Goal: Find contact information: Find contact information

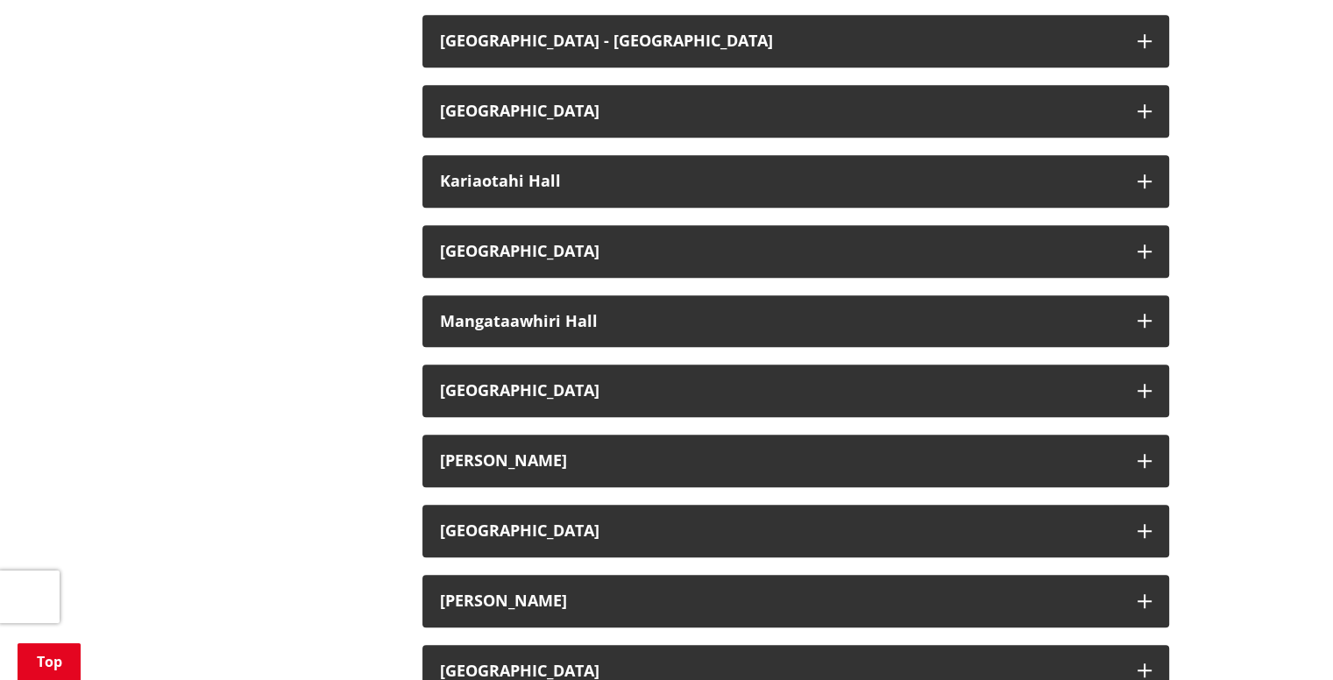
scroll to position [876, 0]
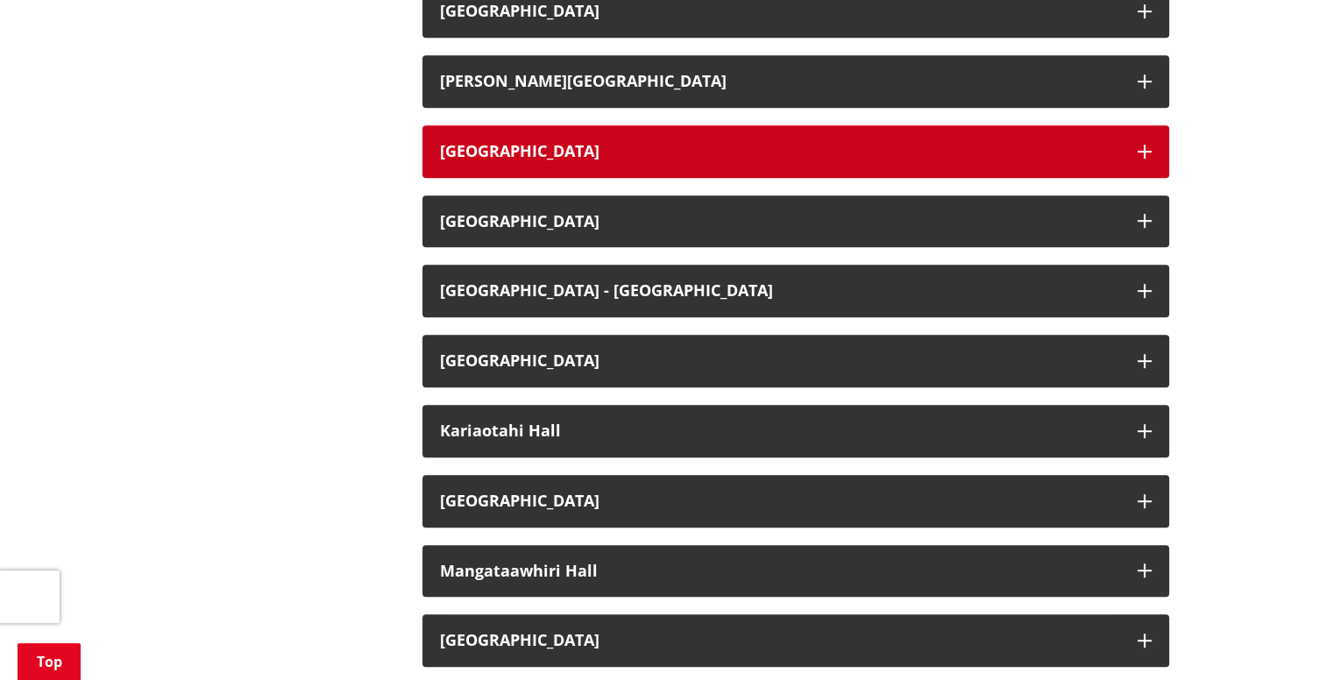
click at [606, 159] on h3 "[GEOGRAPHIC_DATA]" at bounding box center [780, 152] width 680 height 18
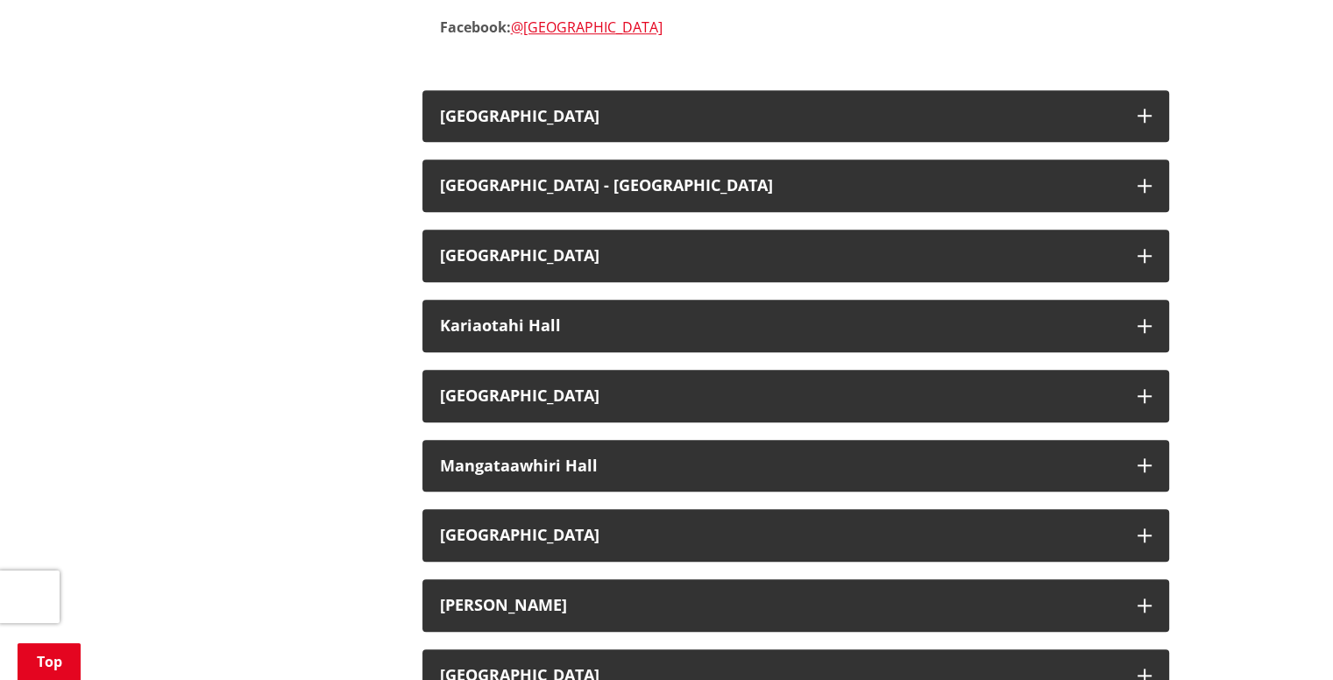
scroll to position [1402, 0]
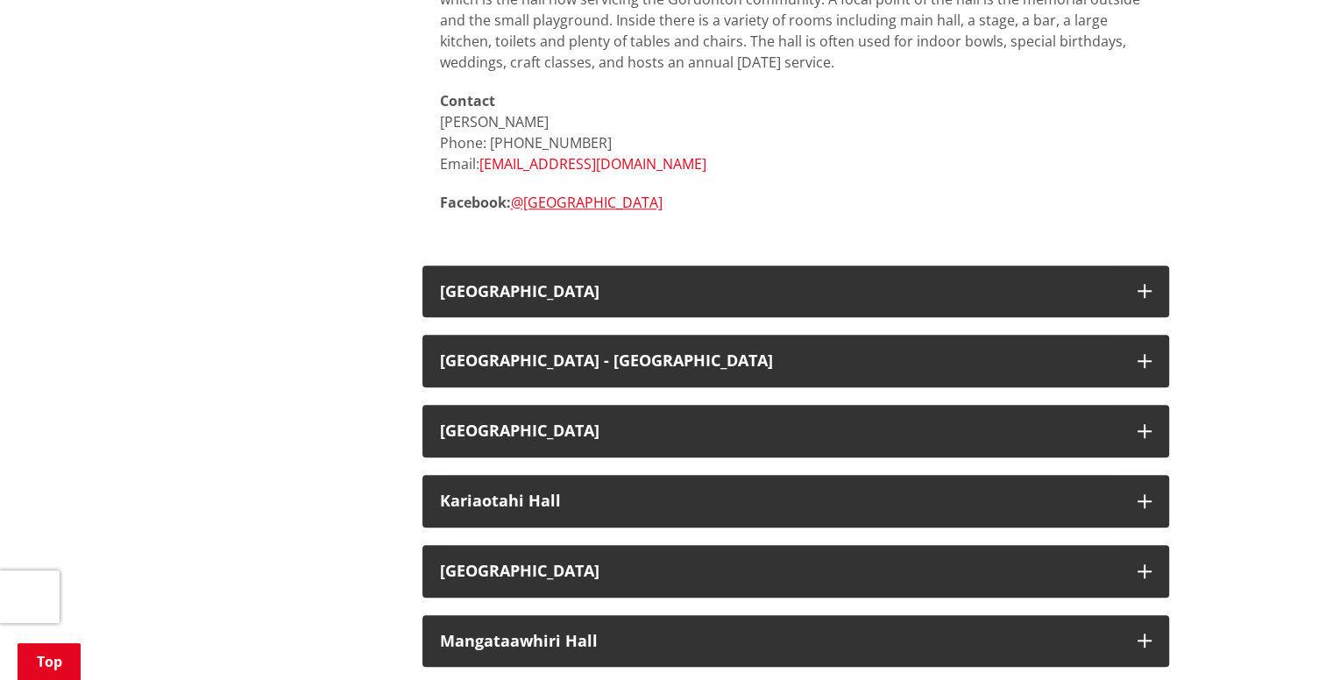
click at [536, 165] on link "[EMAIL_ADDRESS][DOMAIN_NAME]" at bounding box center [592, 163] width 227 height 19
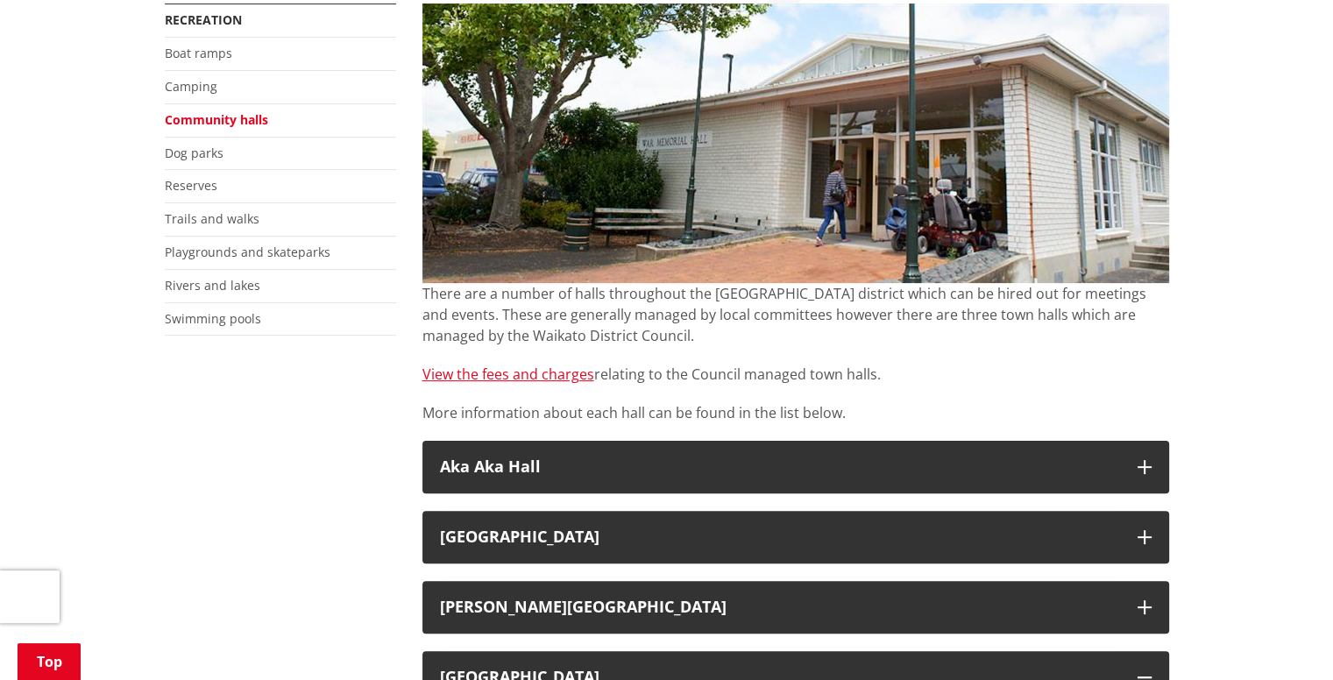
scroll to position [263, 0]
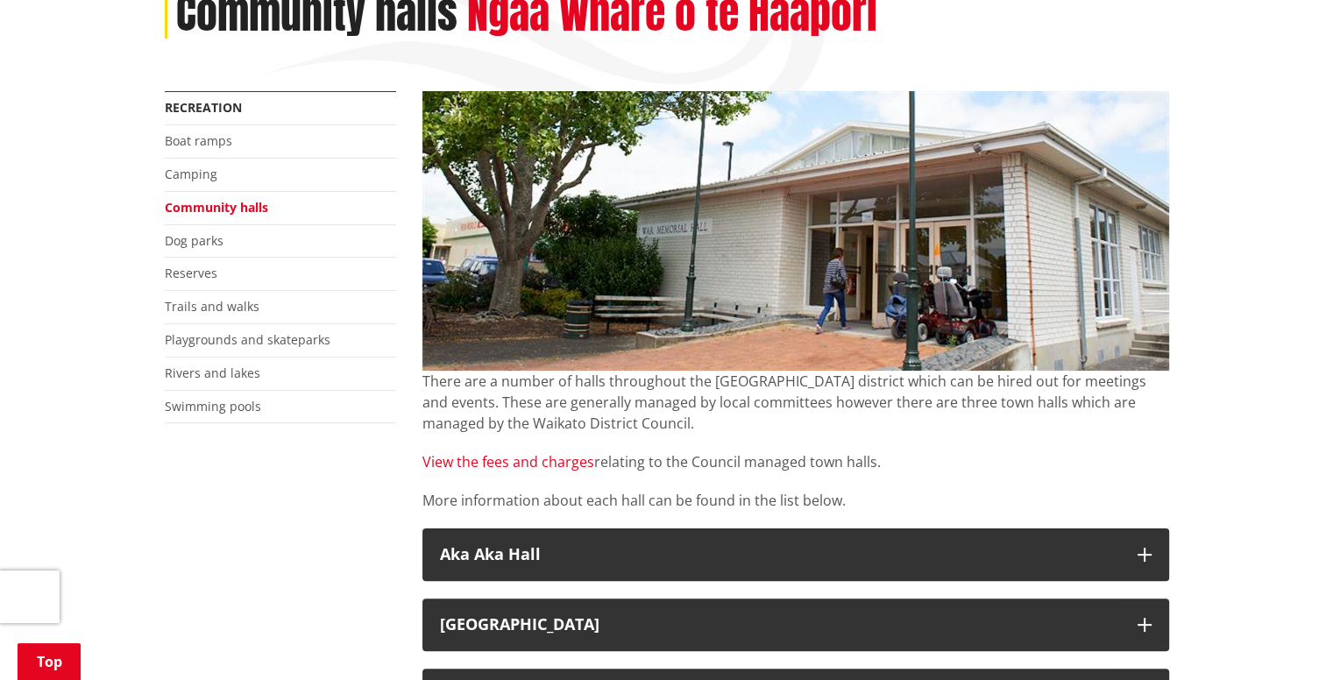
click at [486, 455] on link "View the fees and charges" at bounding box center [508, 461] width 172 height 19
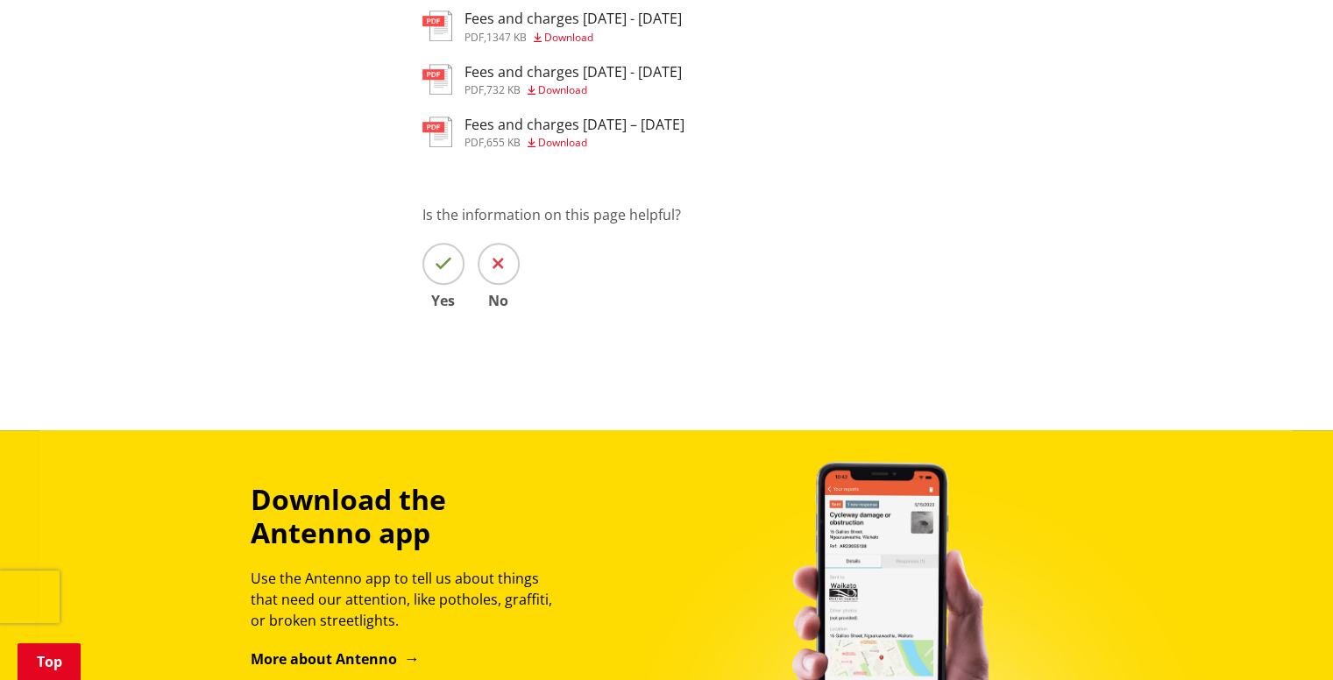
scroll to position [1052, 0]
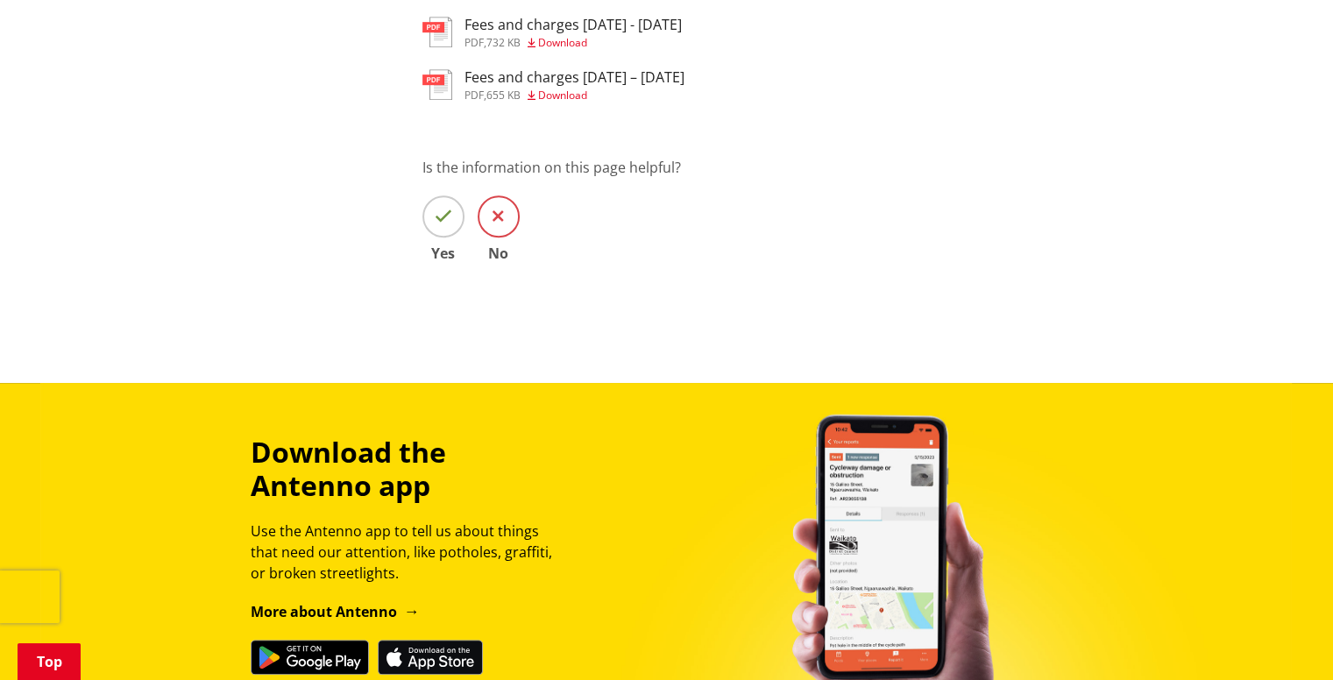
click at [500, 217] on icon at bounding box center [498, 217] width 11 height 18
click at [0, 0] on input "No" at bounding box center [0, 0] width 0 height 0
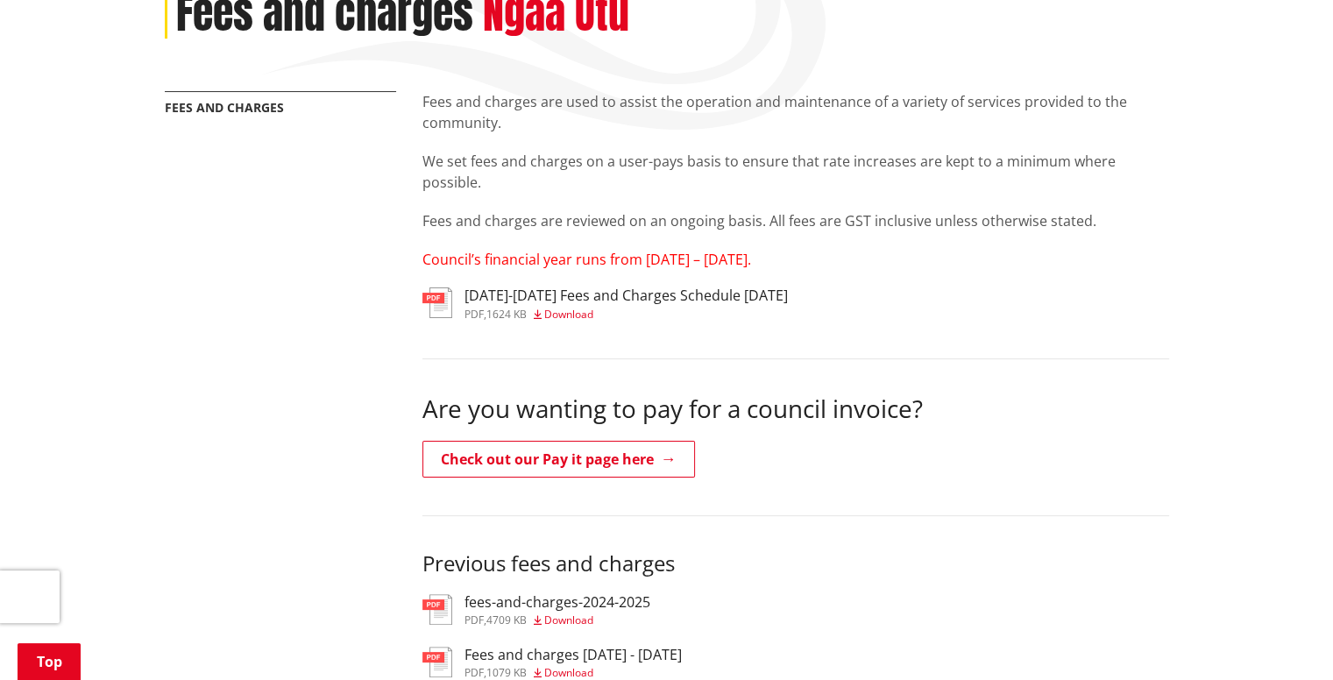
scroll to position [0, 0]
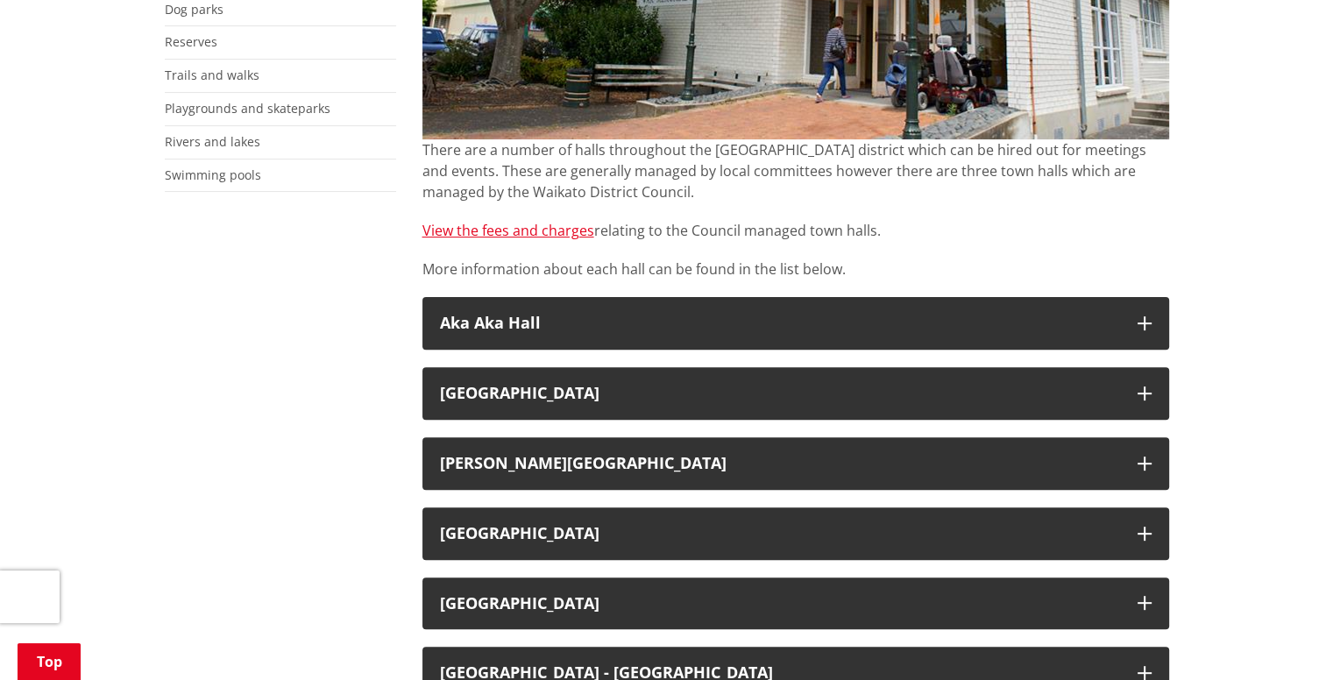
scroll to position [526, 0]
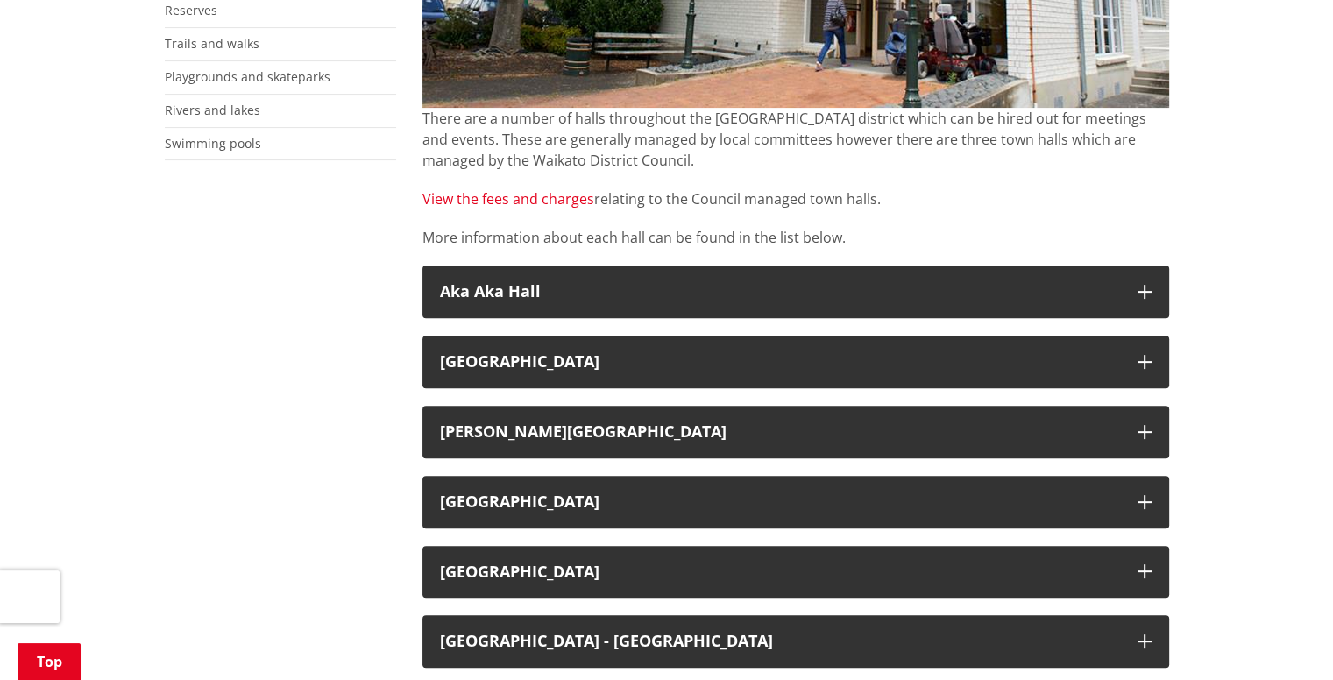
click at [535, 203] on link "View the fees and charges" at bounding box center [508, 198] width 172 height 19
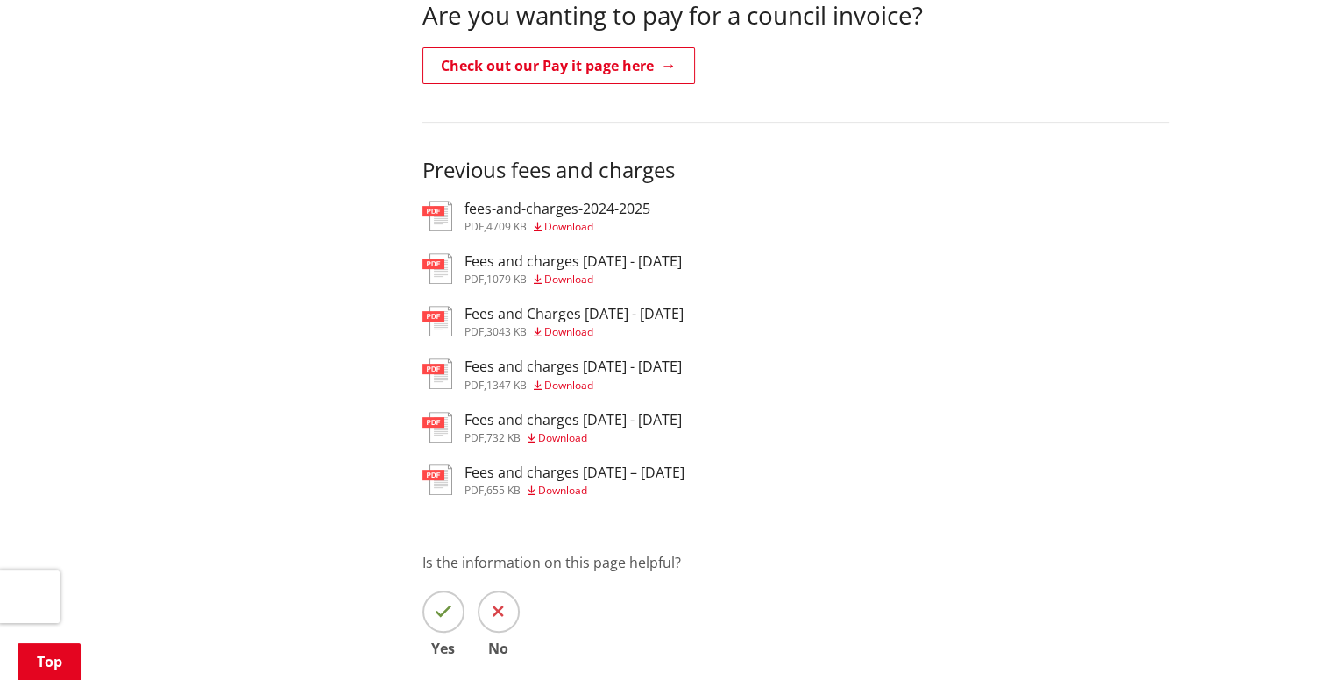
scroll to position [701, 0]
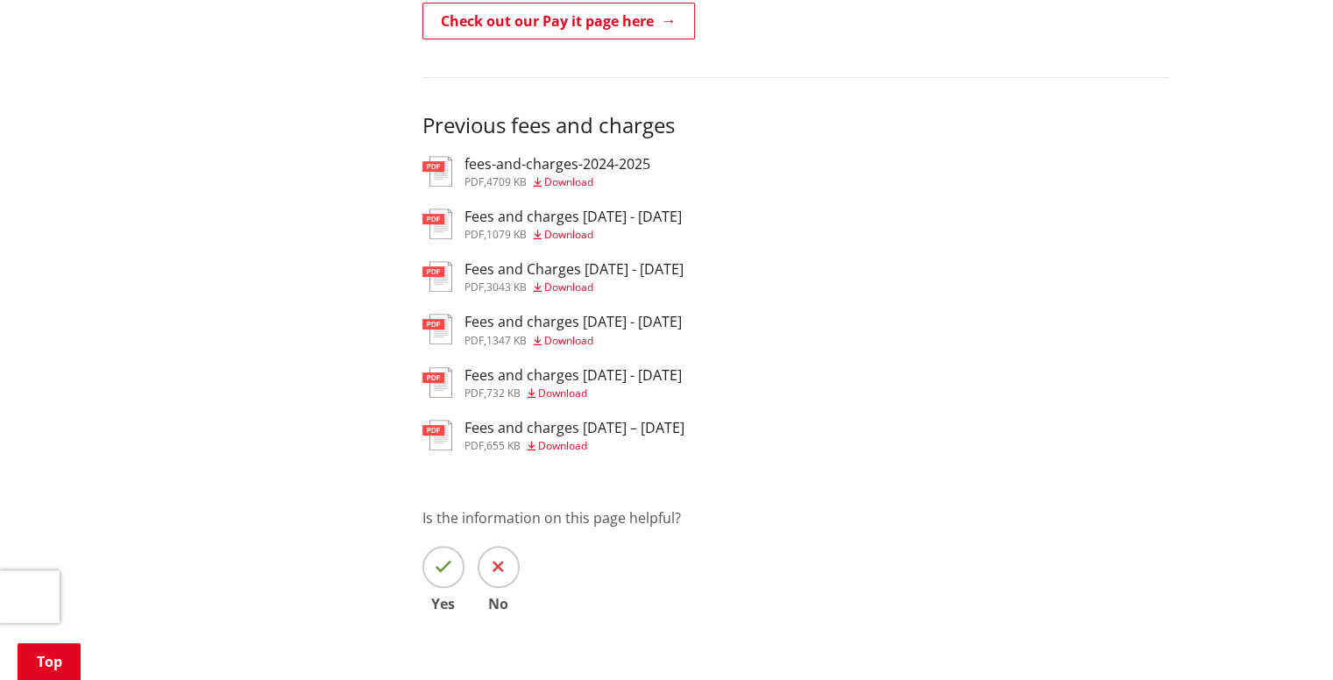
click at [522, 161] on h3 "fees-and-charges-2024-2025" at bounding box center [558, 164] width 186 height 17
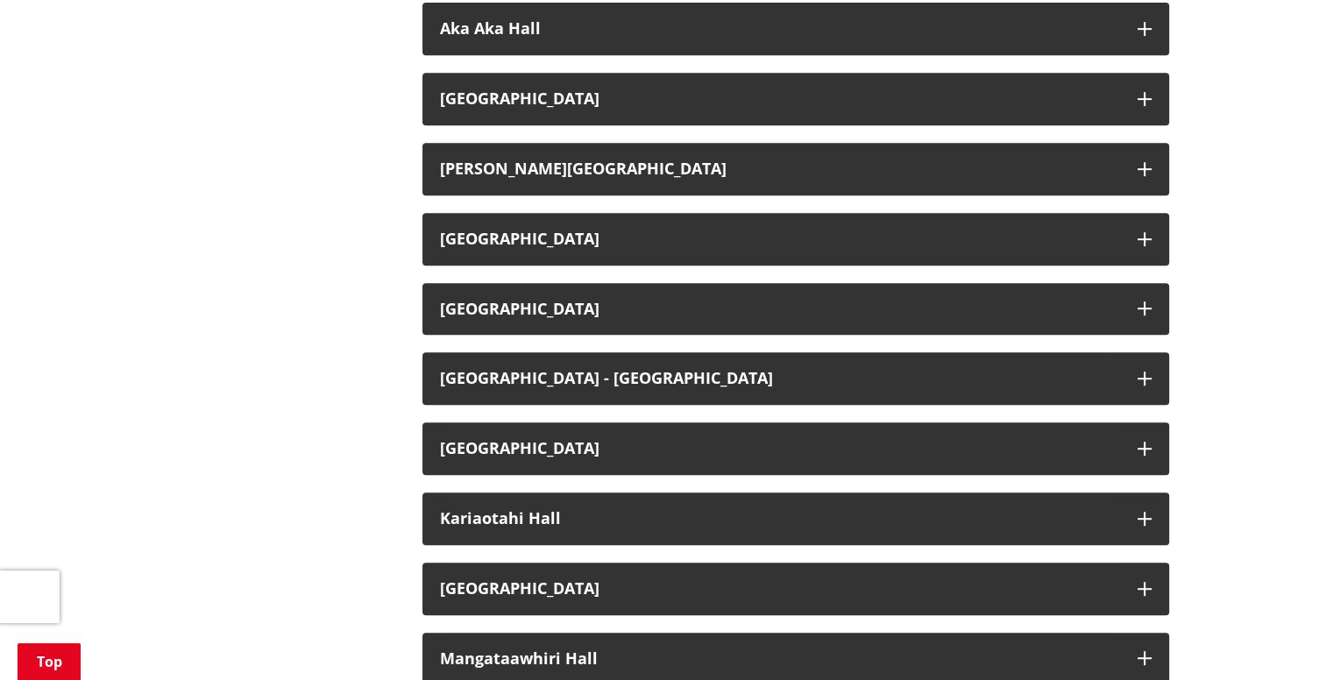
scroll to position [876, 0]
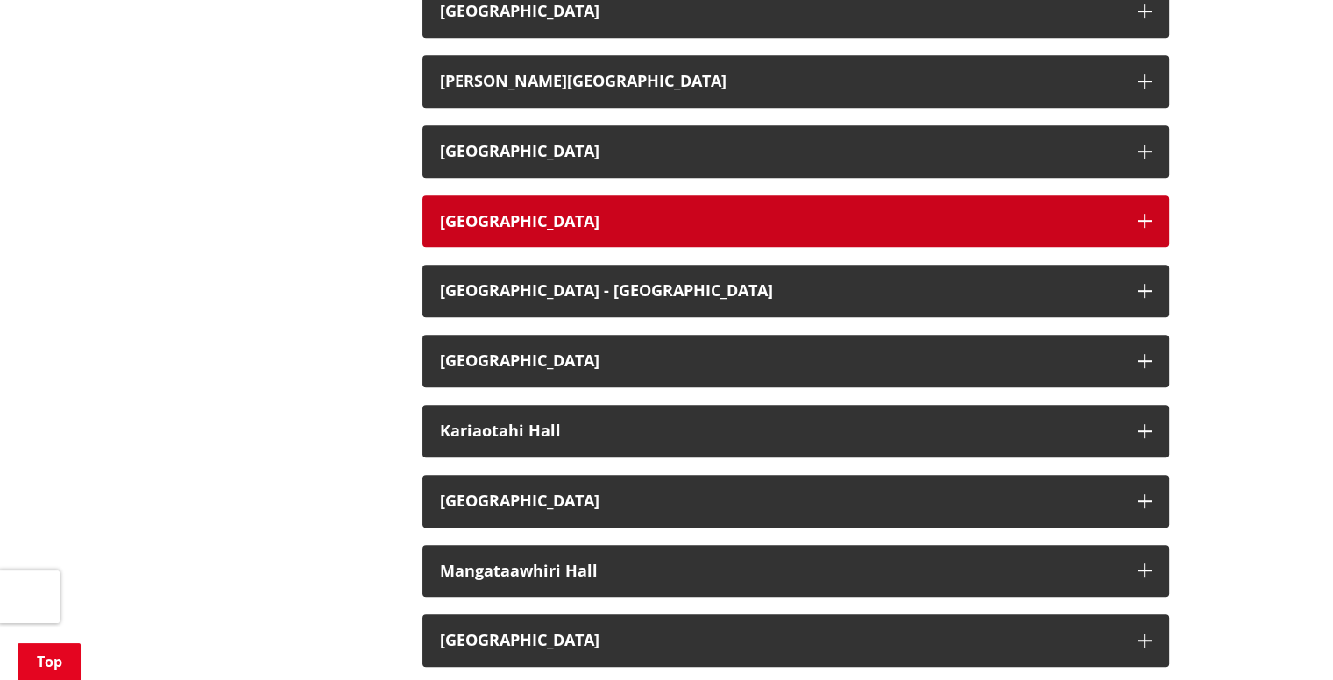
click at [554, 209] on button "[GEOGRAPHIC_DATA]" at bounding box center [795, 221] width 747 height 53
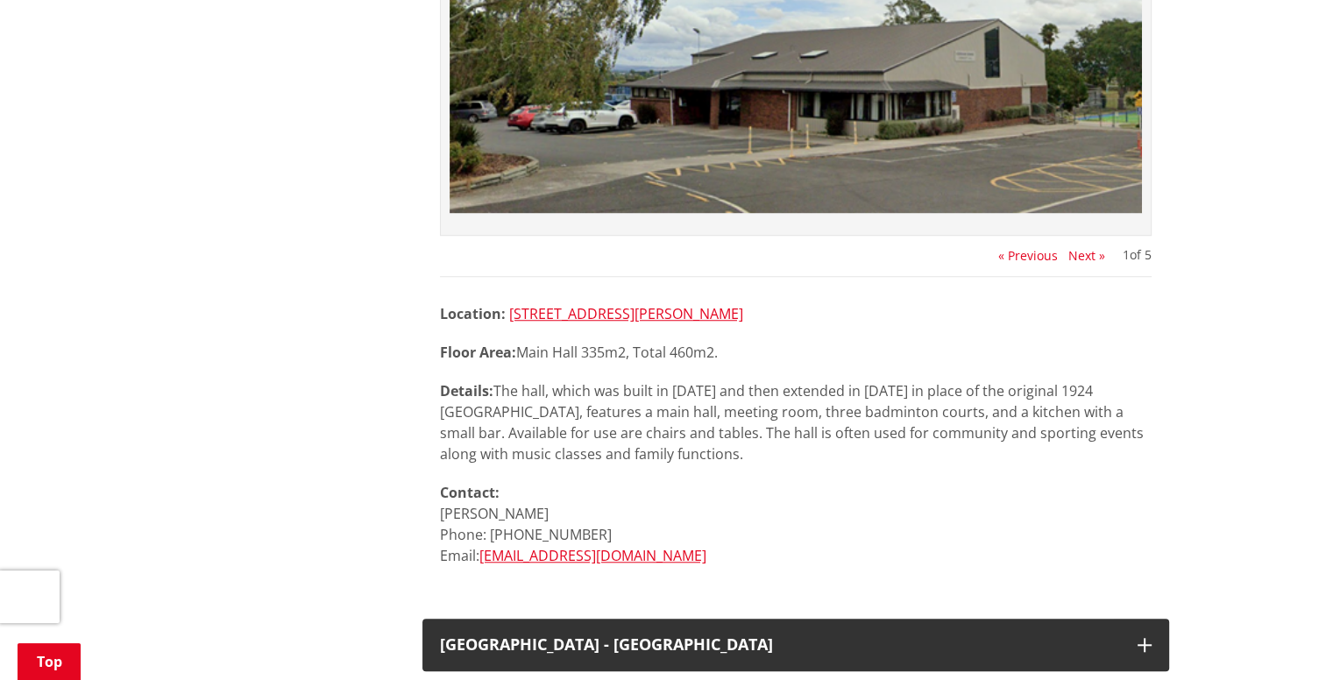
scroll to position [1490, 0]
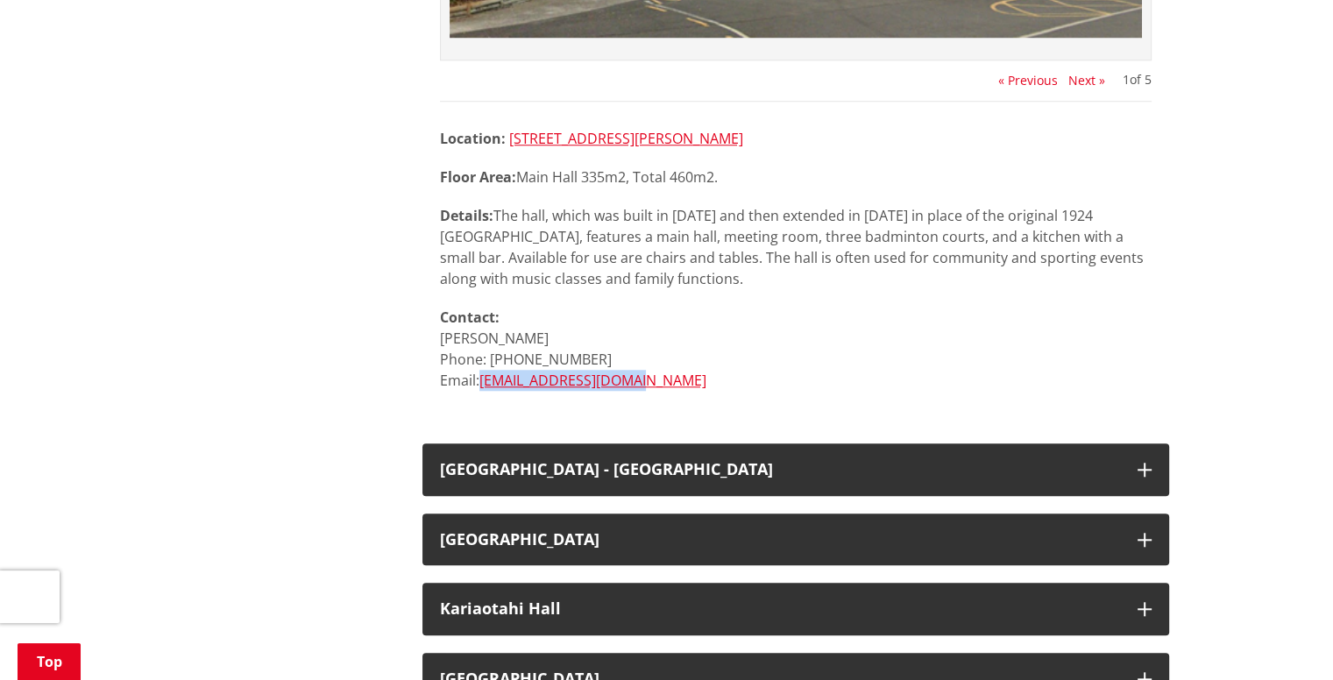
drag, startPoint x: 479, startPoint y: 376, endPoint x: 649, endPoint y: 381, distance: 171.0
click at [649, 381] on p "Contact: Anna Pollard Phone: 021 164 7973 Email: smakpollard@gmail.com" at bounding box center [796, 349] width 712 height 84
copy p "[EMAIL_ADDRESS][DOMAIN_NAME]"
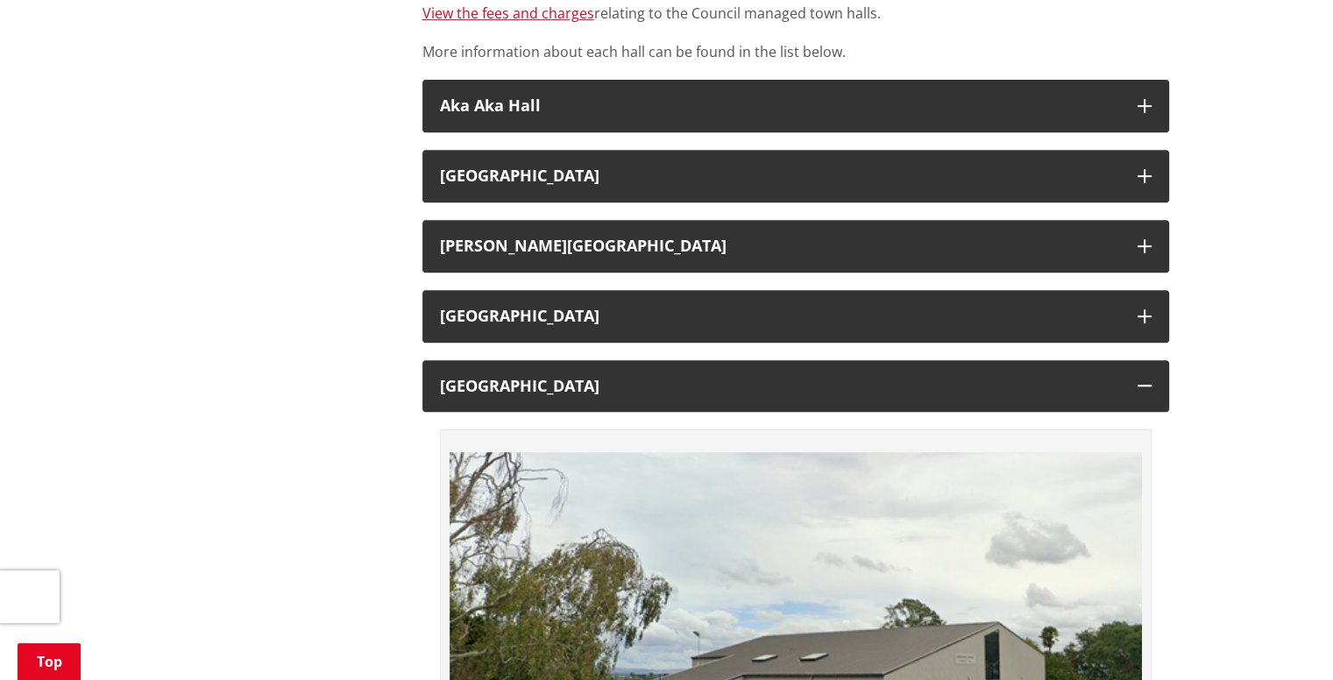
scroll to position [701, 0]
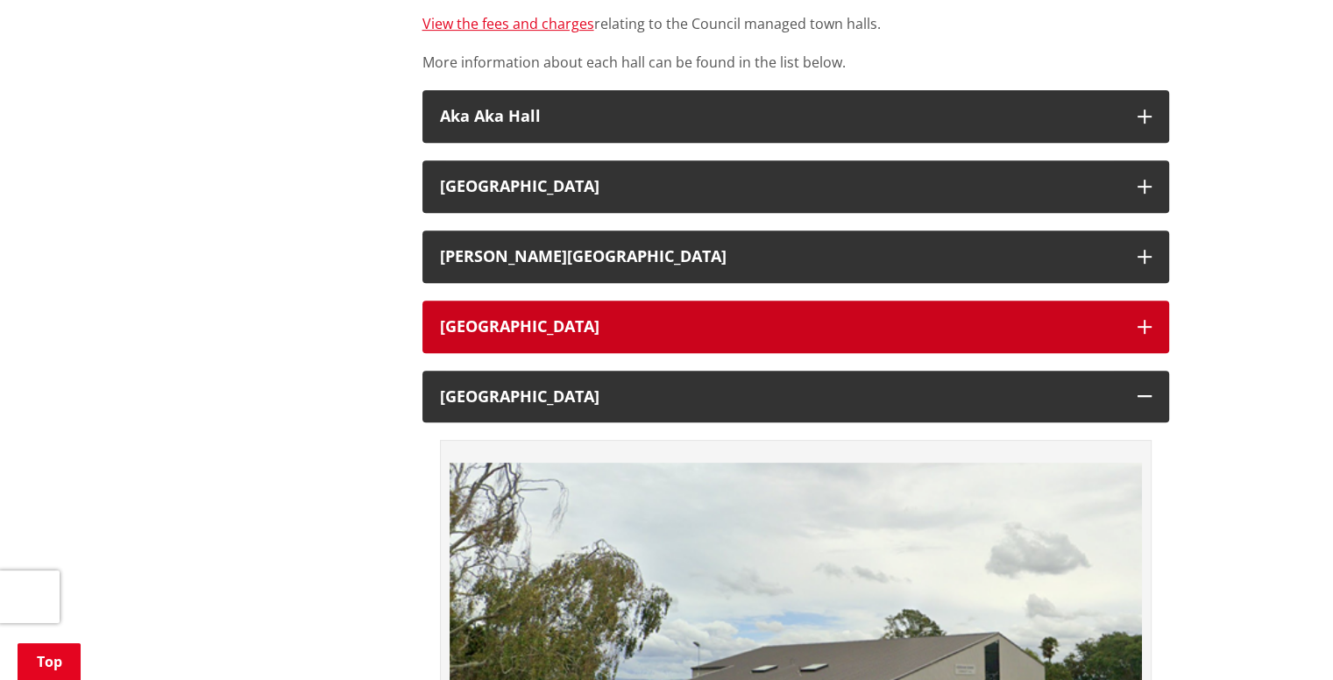
click at [512, 330] on h3 "[GEOGRAPHIC_DATA]" at bounding box center [780, 327] width 680 height 18
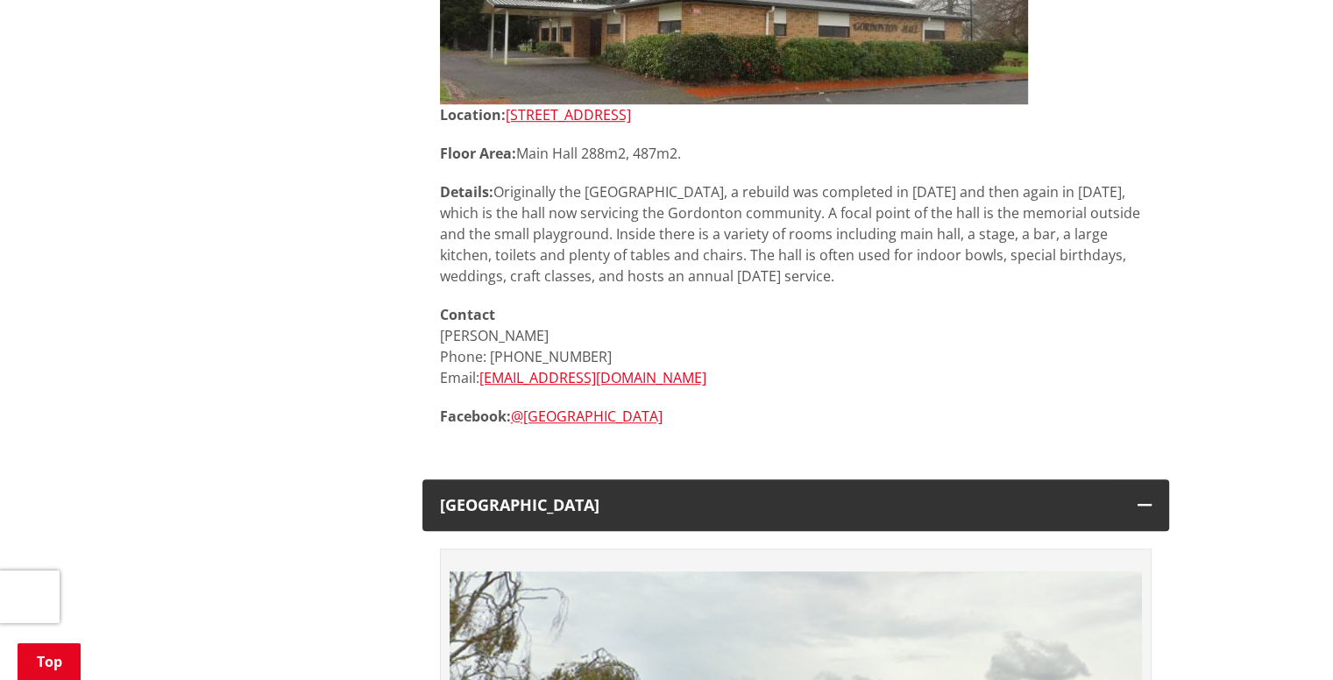
scroll to position [1227, 0]
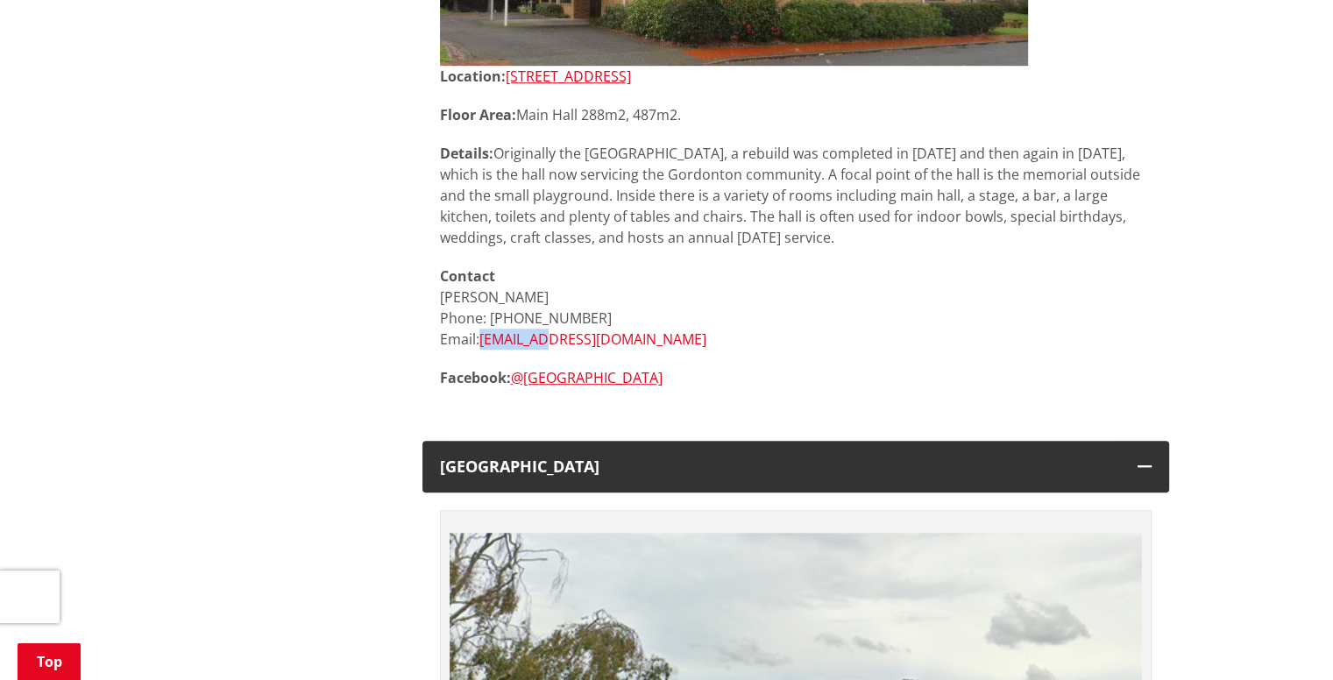
drag, startPoint x: 480, startPoint y: 334, endPoint x: 540, endPoint y: 337, distance: 59.7
click at [540, 337] on p "Contact Sally-Ann Riddell Phone: 022 107 7562 Email: rriddell@xtra.co.nz" at bounding box center [796, 308] width 712 height 84
drag, startPoint x: 481, startPoint y: 335, endPoint x: 614, endPoint y: 337, distance: 133.2
click at [614, 337] on p "Contact Sally-Ann Riddell Phone: 022 107 7562 Email: rriddell@xtra.co.nz" at bounding box center [796, 308] width 712 height 84
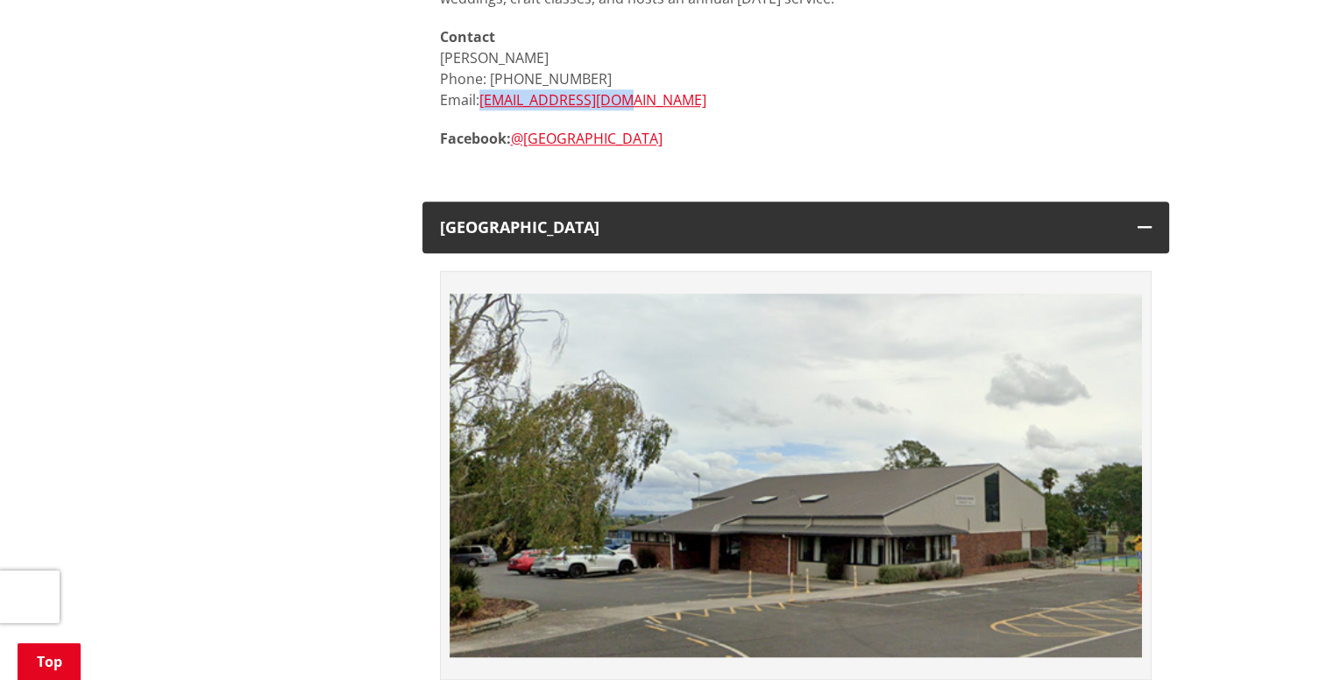
scroll to position [1490, 0]
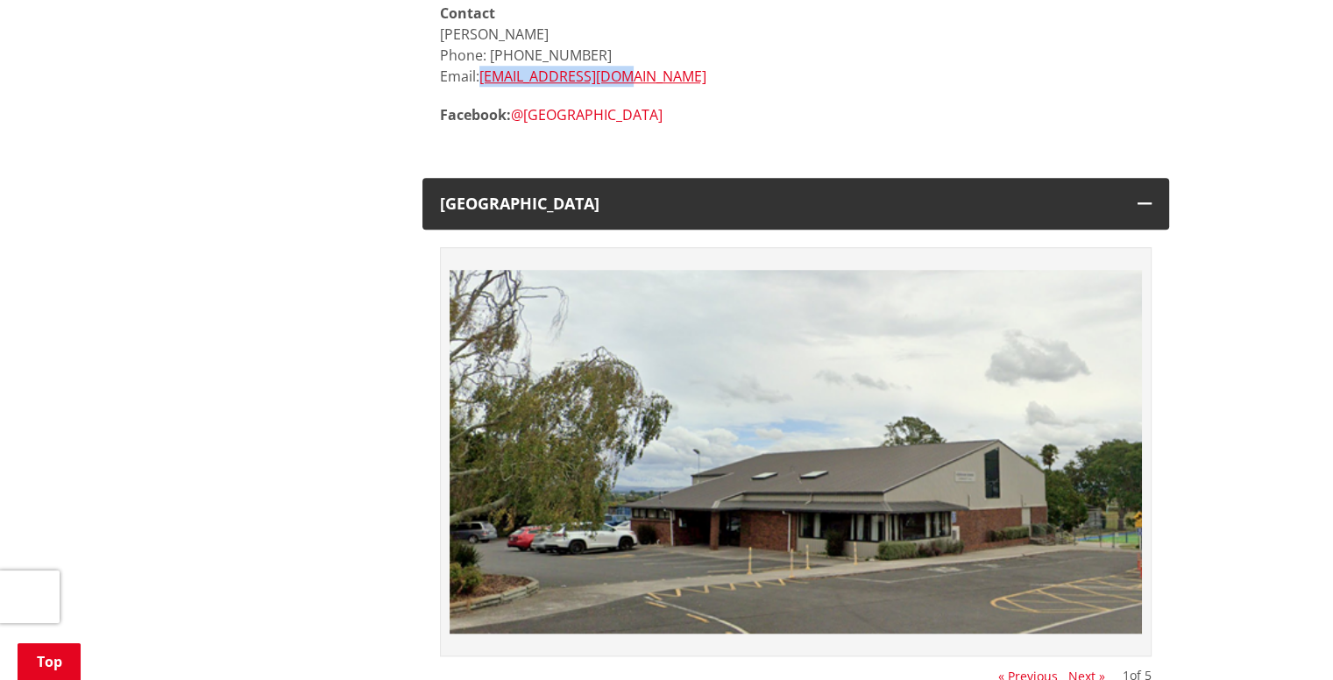
click at [557, 113] on link "@[GEOGRAPHIC_DATA]" at bounding box center [587, 114] width 152 height 19
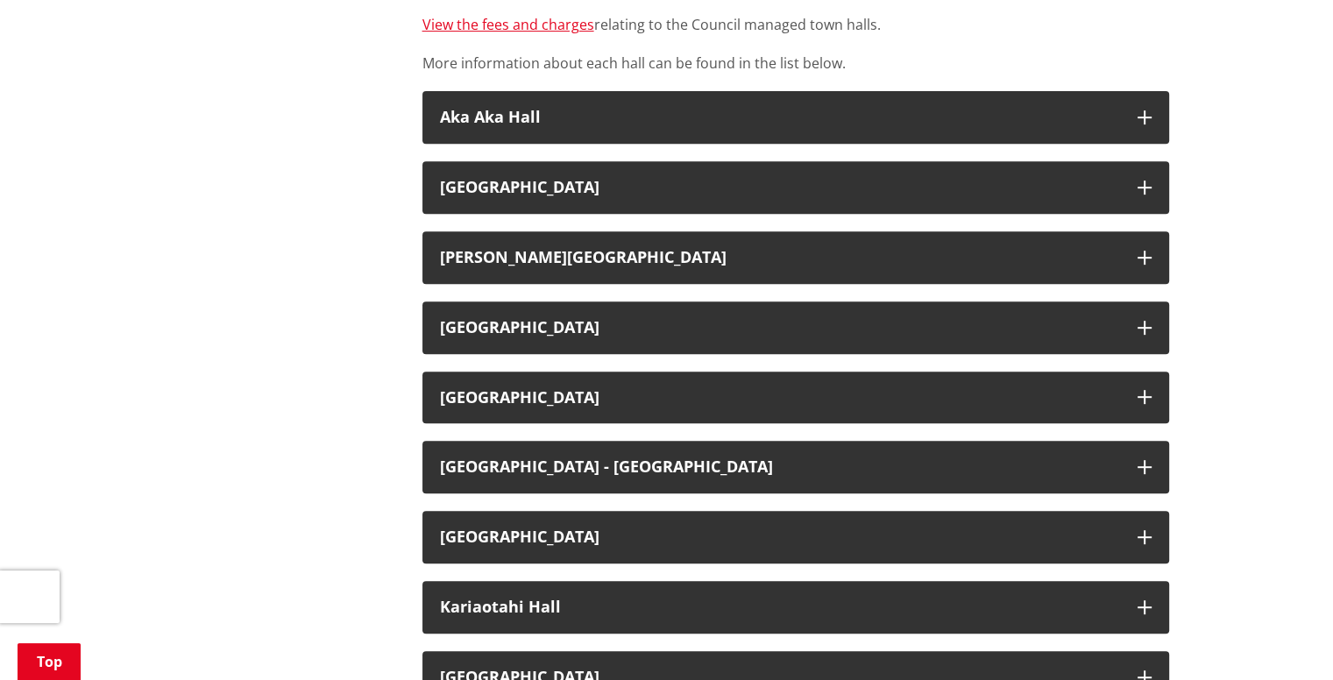
scroll to position [701, 0]
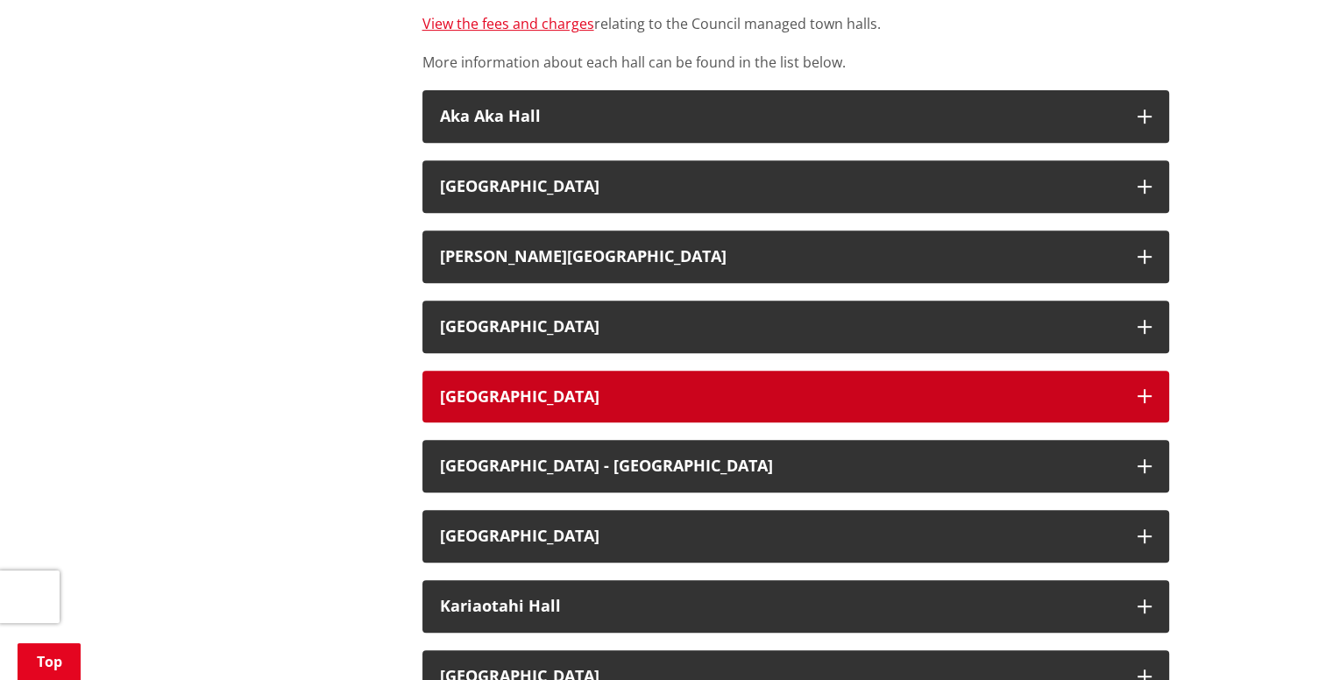
click at [541, 391] on h3 "[GEOGRAPHIC_DATA]" at bounding box center [780, 397] width 680 height 18
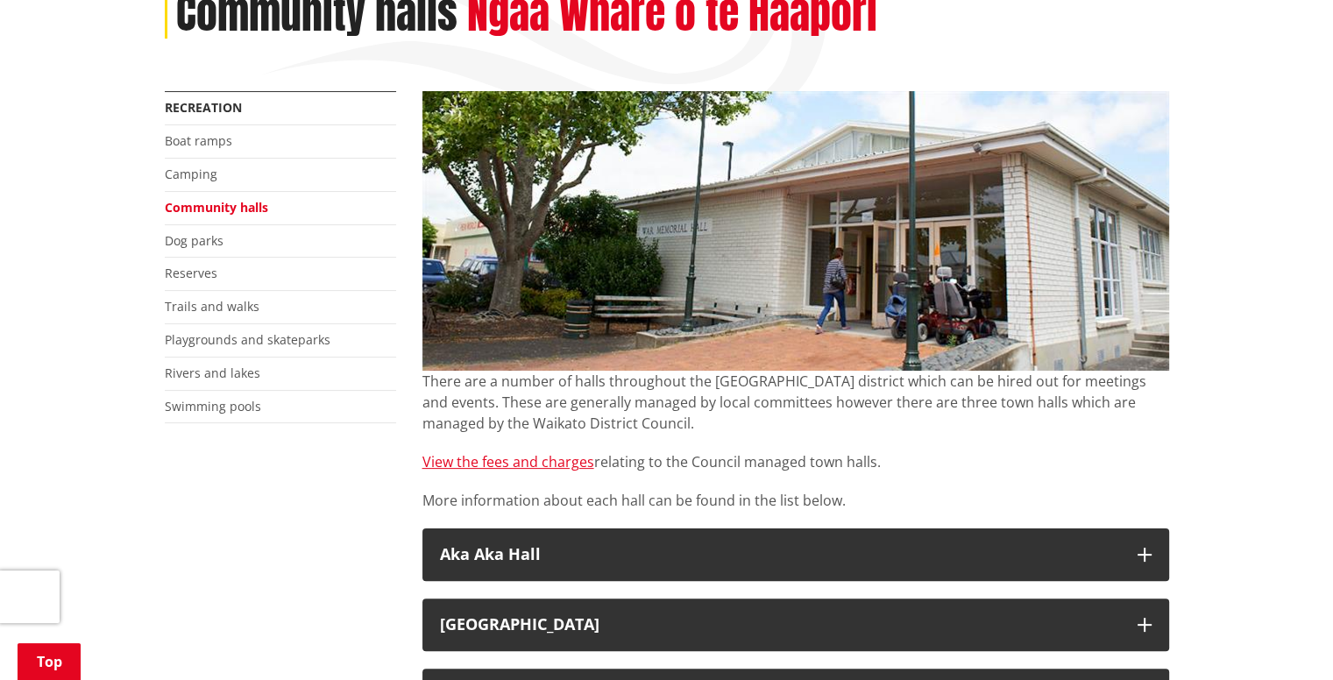
scroll to position [0, 0]
